Goal: Task Accomplishment & Management: Complete application form

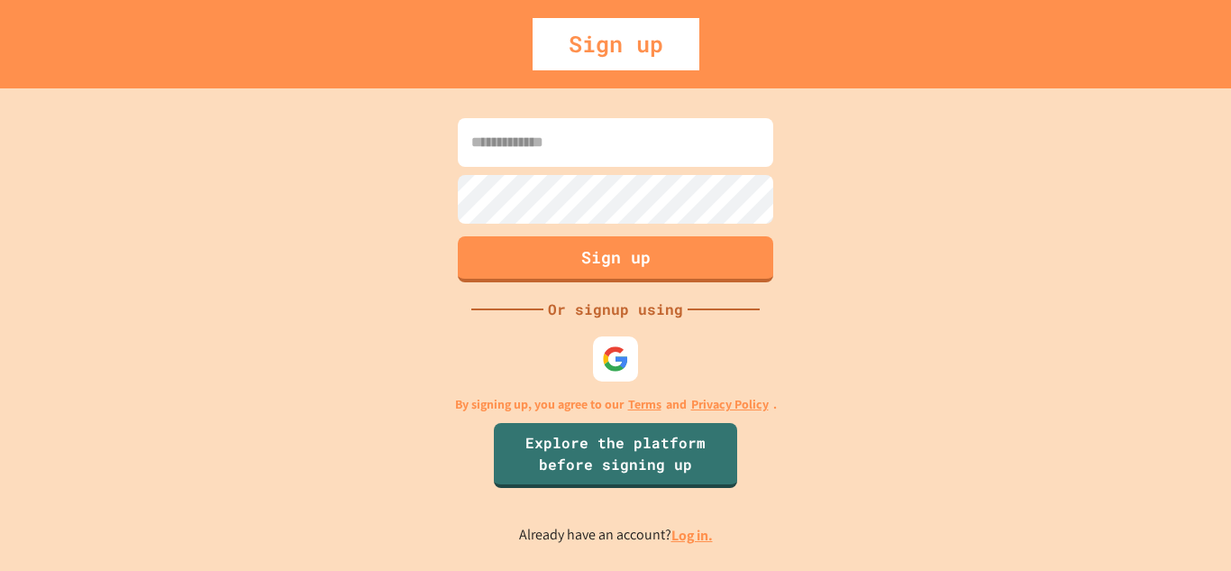
click at [645, 133] on input at bounding box center [615, 142] width 315 height 49
click at [622, 353] on img at bounding box center [615, 357] width 27 height 27
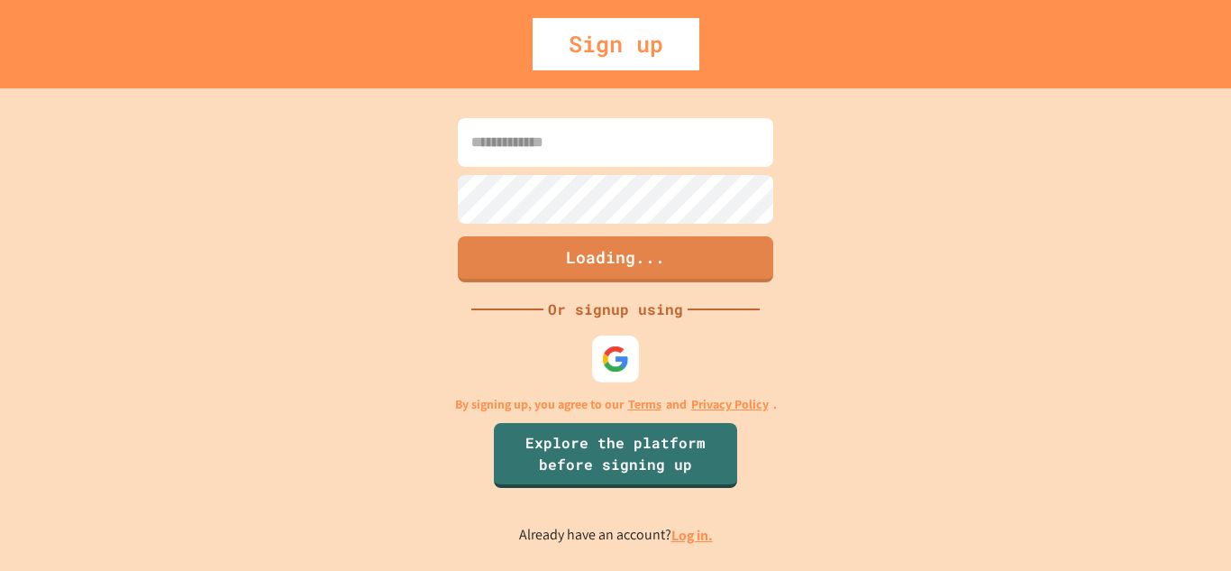
click at [613, 370] on img at bounding box center [615, 358] width 28 height 28
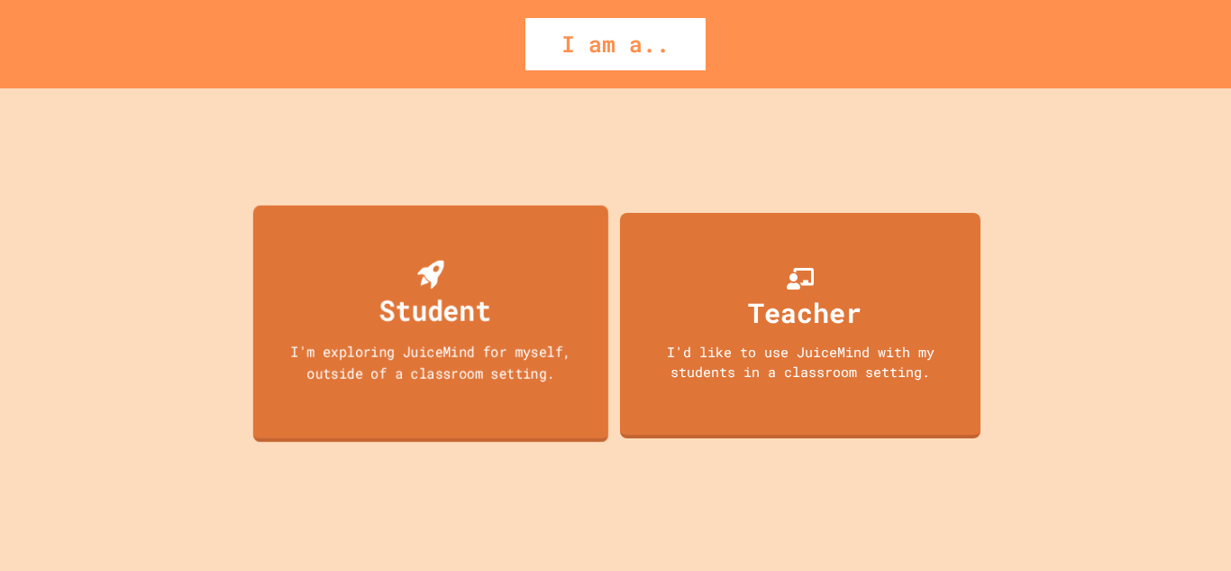
click at [548, 319] on div "Student I'm exploring JuiceMind for myself, outside of a classroom setting." at bounding box center [430, 323] width 355 height 237
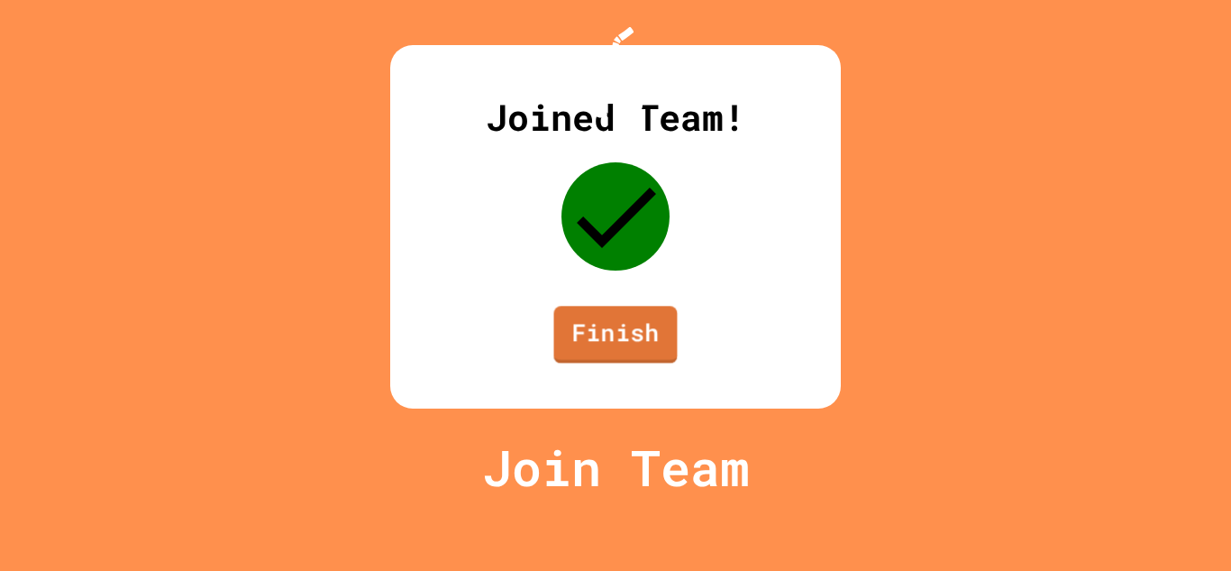
click at [590, 363] on link "Finish" at bounding box center [615, 335] width 123 height 58
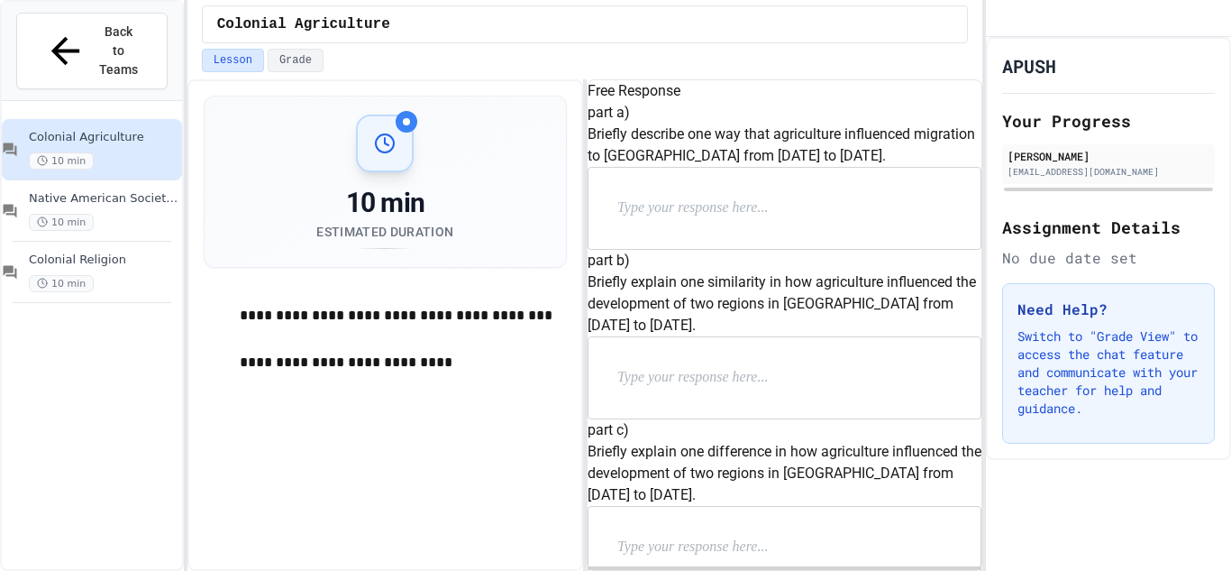
click at [335, 360] on p "**********" at bounding box center [403, 362] width 327 height 23
